Goal: Information Seeking & Learning: Learn about a topic

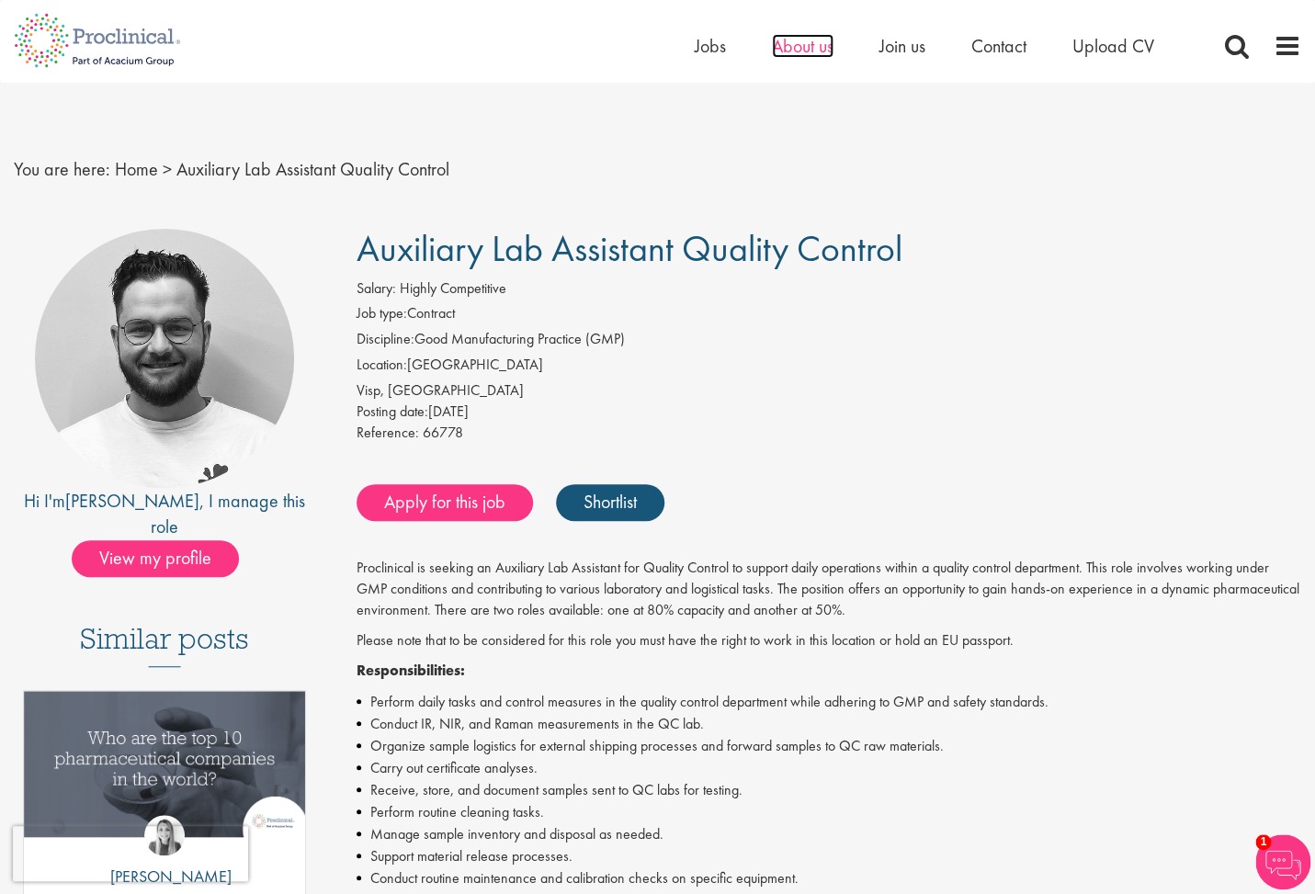
click at [794, 46] on span "About us" at bounding box center [803, 46] width 62 height 24
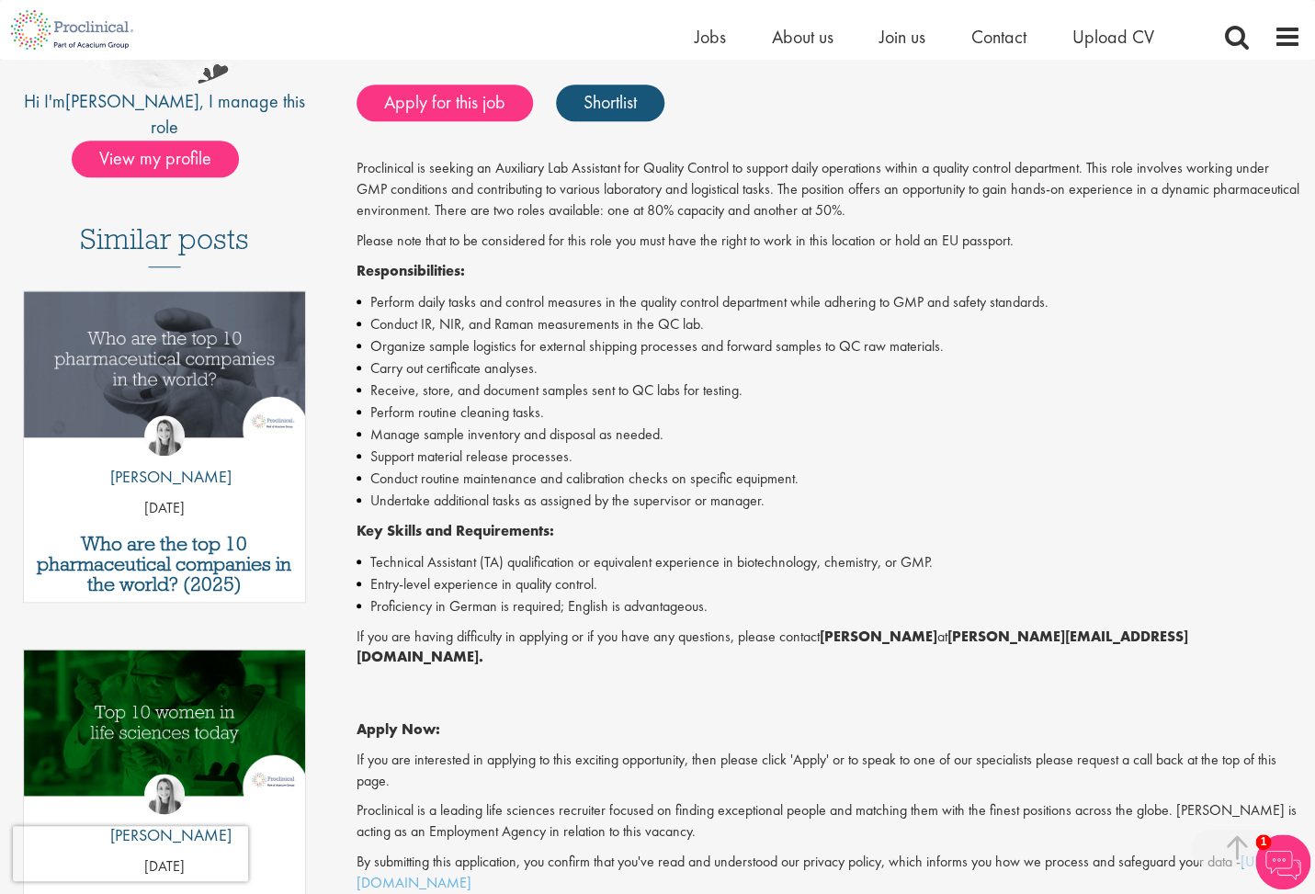
scroll to position [376, 0]
drag, startPoint x: 812, startPoint y: 511, endPoint x: 364, endPoint y: 312, distance: 489.7
click at [364, 312] on ul "Perform daily tasks and control measures in the quality control department whil…" at bounding box center [829, 402] width 945 height 221
copy ul "Perform daily tasks and control measures in the quality control department whil…"
